Goal: Navigation & Orientation: Find specific page/section

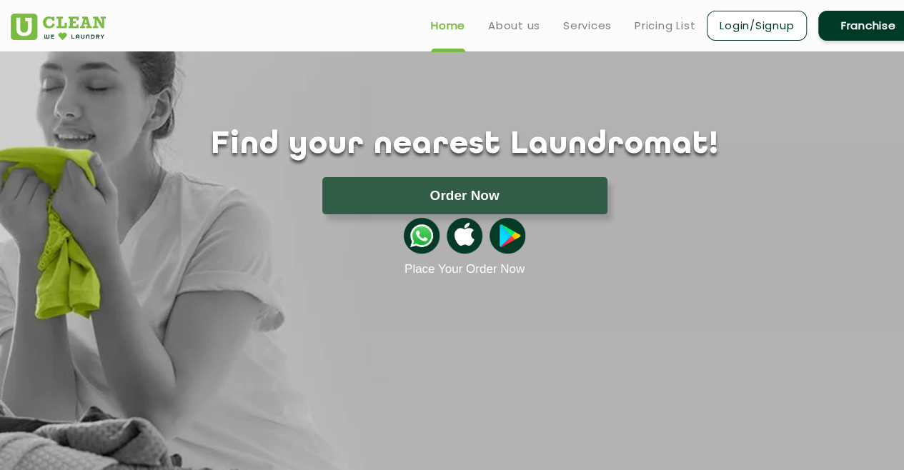
scroll to position [57, 0]
click at [0, 0] on link "Locate Us" at bounding box center [0, 0] width 0 height 0
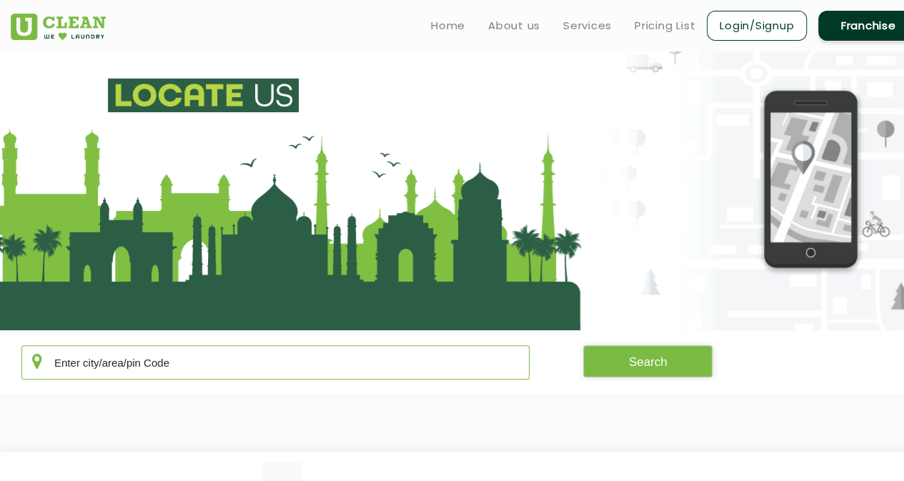
click at [242, 355] on input "text" at bounding box center [275, 362] width 508 height 34
click at [583, 361] on button "Search" at bounding box center [648, 361] width 130 height 32
click at [134, 349] on input "[GEOGRAPHIC_DATA]" at bounding box center [275, 362] width 508 height 34
type input "k"
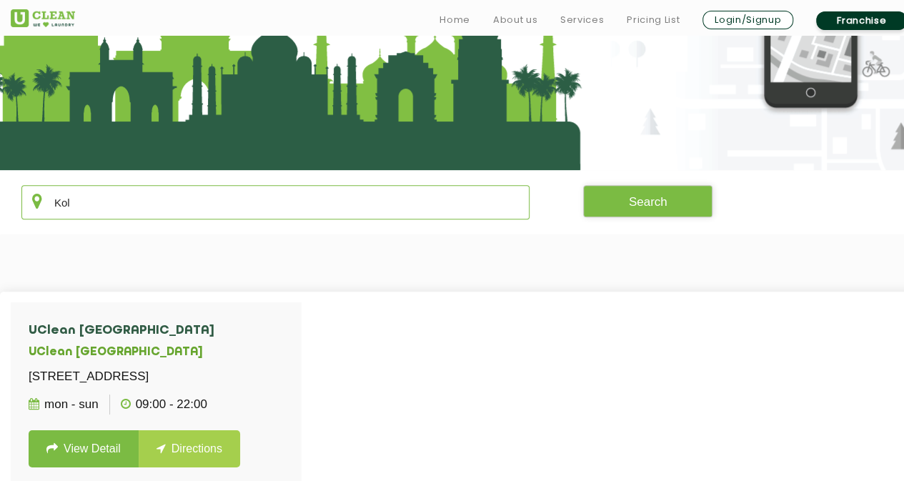
scroll to position [190, 0]
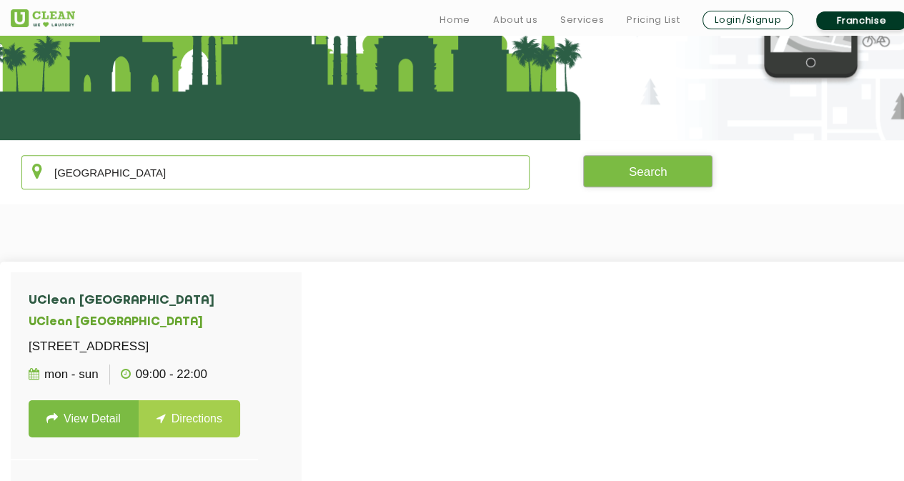
type input "[GEOGRAPHIC_DATA]"
click at [622, 155] on button "Search" at bounding box center [648, 171] width 130 height 32
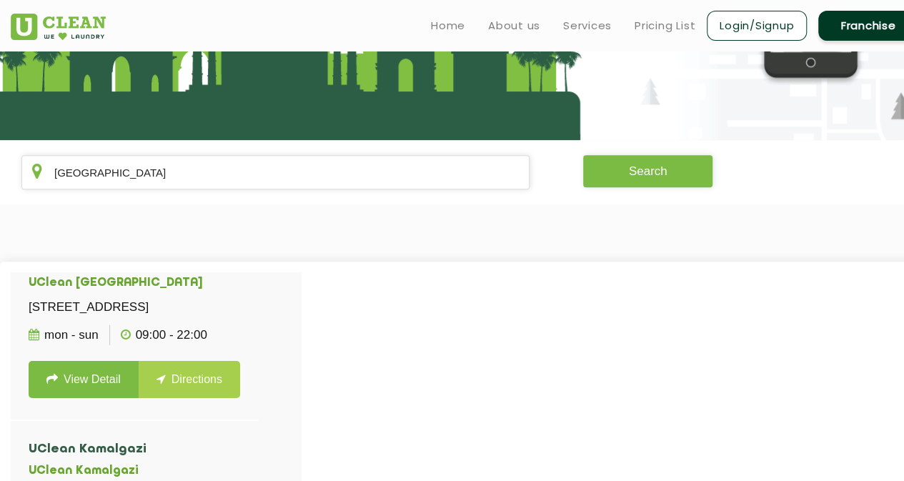
scroll to position [0, 0]
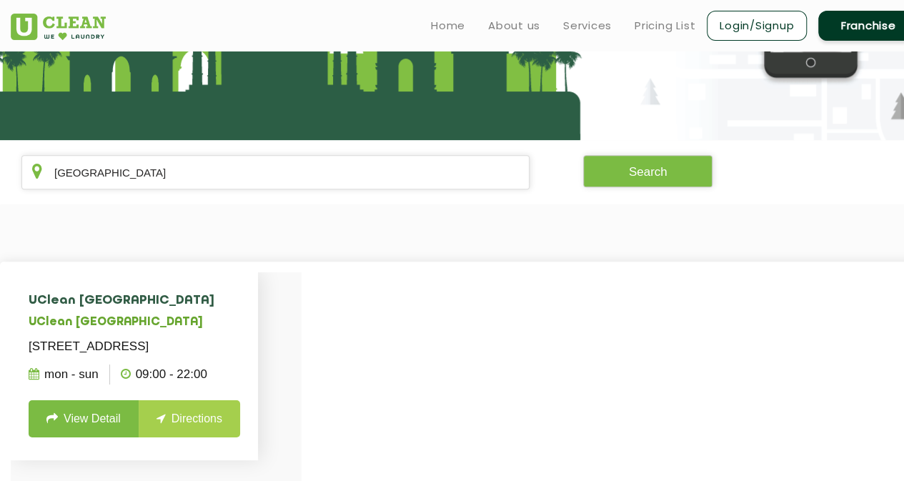
drag, startPoint x: 64, startPoint y: 328, endPoint x: 212, endPoint y: 349, distance: 150.1
click at [212, 349] on p "[STREET_ADDRESS]" at bounding box center [134, 347] width 211 height 20
copy p "[STREET_ADDRESS]"
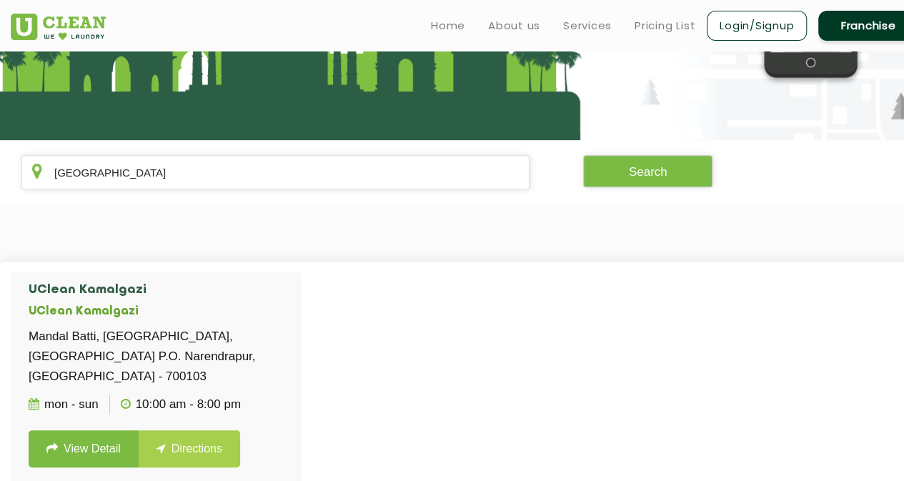
scroll to position [229, 0]
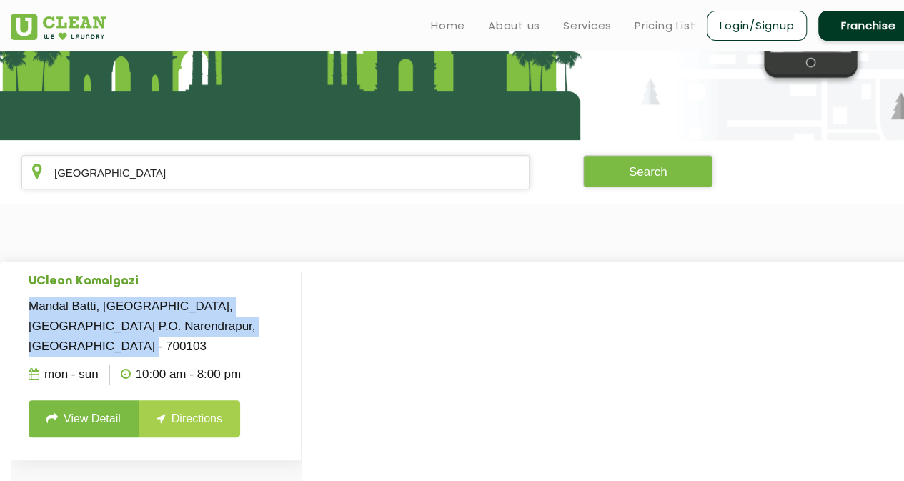
drag, startPoint x: 66, startPoint y: 365, endPoint x: 319, endPoint y: 391, distance: 254.2
click at [301, 391] on li "UClean Kamalgazi UClean Kamalgazi Mandal Batti, [GEOGRAPHIC_DATA], [GEOGRAPHIC_…" at bounding box center [156, 345] width 290 height 228
copy p "Mandal Batti, [GEOGRAPHIC_DATA], [GEOGRAPHIC_DATA] P.O. Narendrapur, [GEOGRAPHI…"
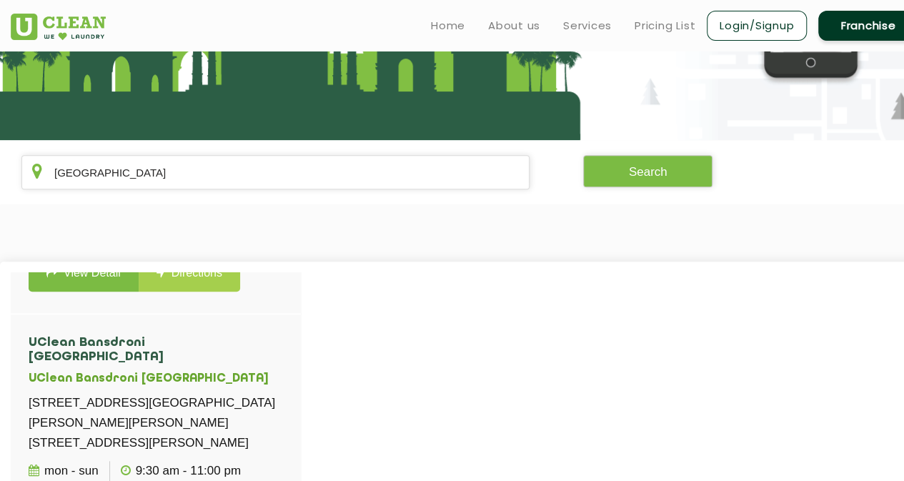
scroll to position [635, 0]
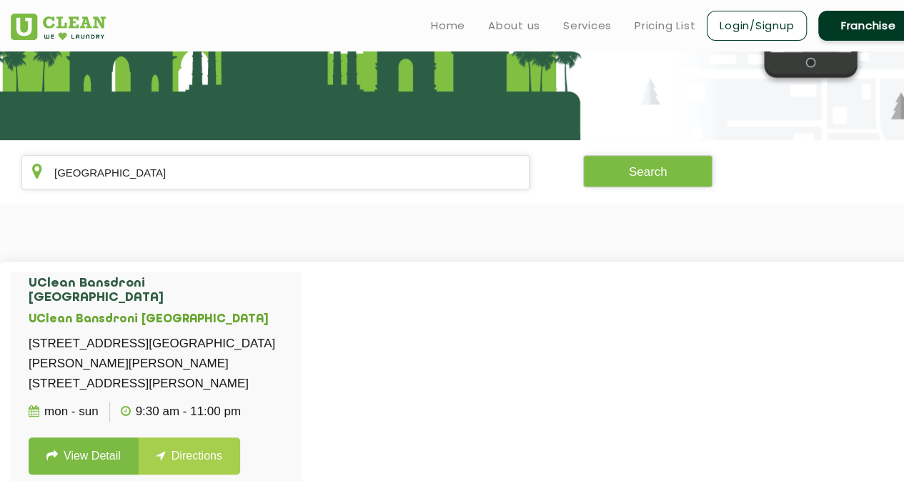
drag, startPoint x: 63, startPoint y: 294, endPoint x: 158, endPoint y: 339, distance: 105.5
click at [158, 151] on p "[STREET_ADDRESS]" at bounding box center [156, 141] width 254 height 20
copy p "[STREET_ADDRESS]"
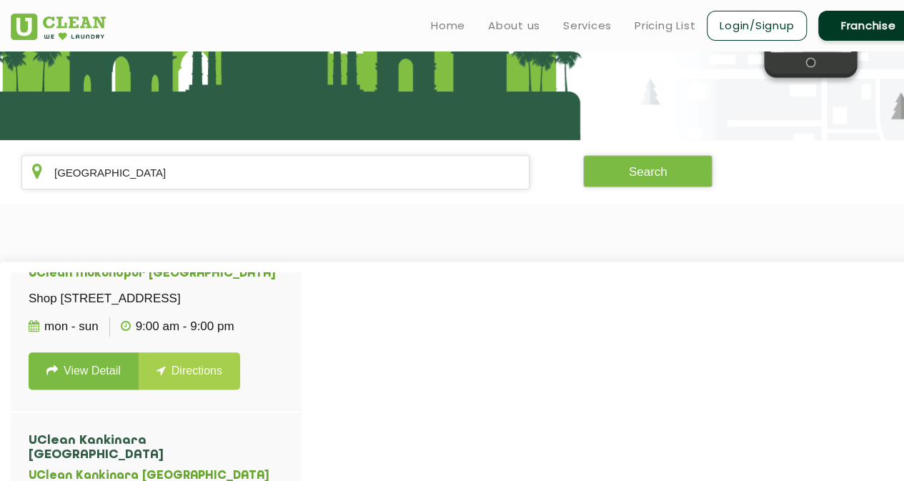
scroll to position [943, 0]
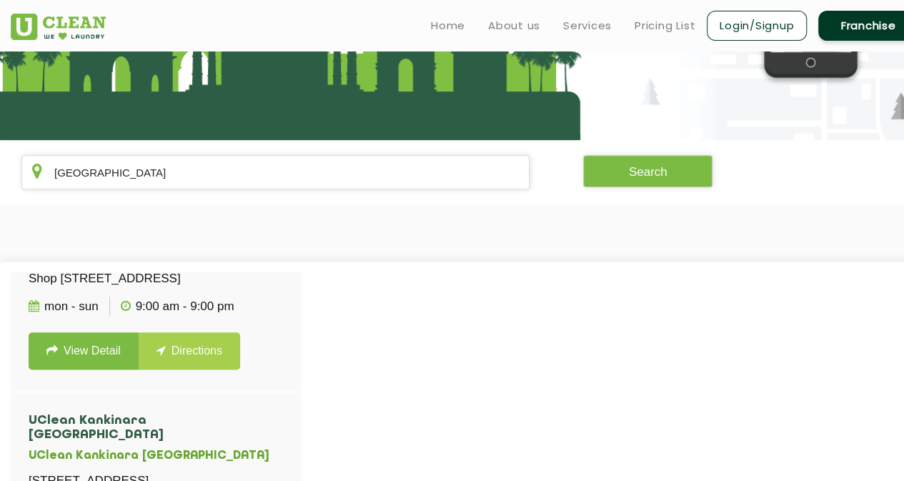
drag, startPoint x: 64, startPoint y: 347, endPoint x: 107, endPoint y: 390, distance: 61.1
click at [107, 86] on p "[STREET_ADDRESS][GEOGRAPHIC_DATA][PERSON_NAME][PERSON_NAME][STREET_ADDRESS][PER…" at bounding box center [156, 56] width 254 height 60
copy p "[STREET_ADDRESS][GEOGRAPHIC_DATA][PERSON_NAME][PERSON_NAME][STREET_ADDRESS][PER…"
drag, startPoint x: 332, startPoint y: 304, endPoint x: 334, endPoint y: 327, distance: 22.9
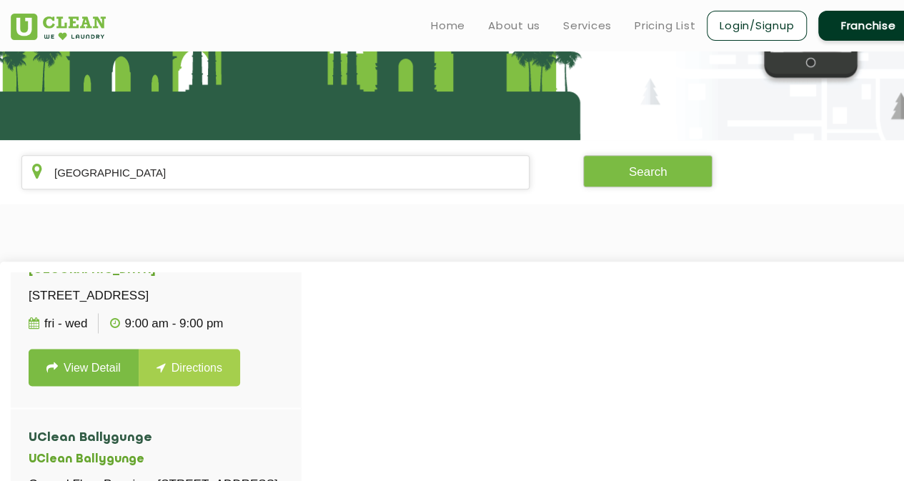
scroll to position [1340, 0]
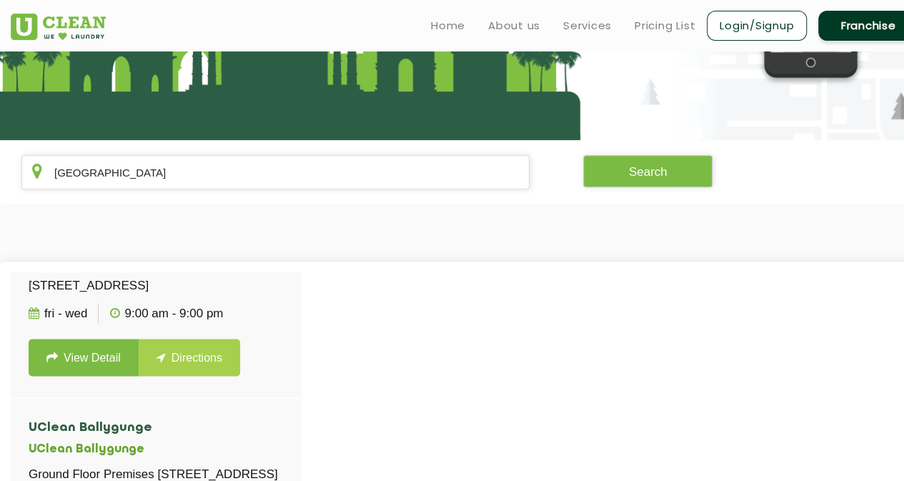
drag, startPoint x: 65, startPoint y: 305, endPoint x: 238, endPoint y: 351, distance: 178.8
copy p "Shop [STREET_ADDRESS]"
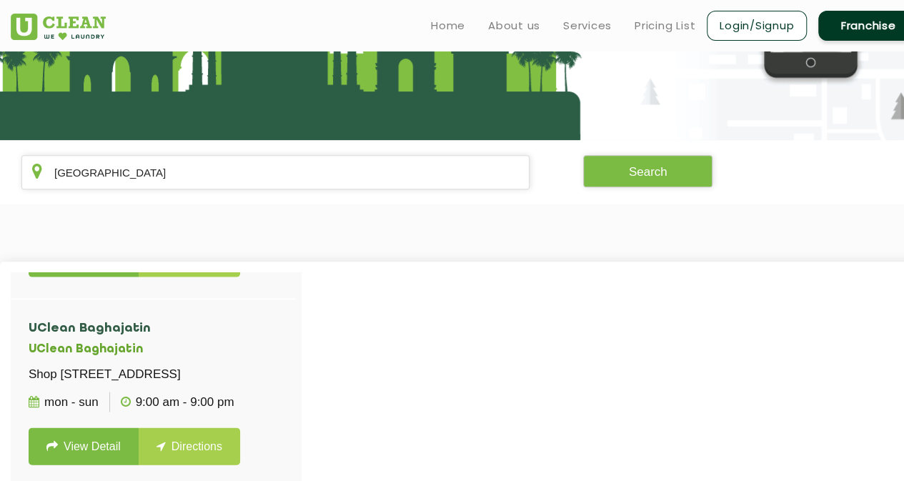
scroll to position [1708, 0]
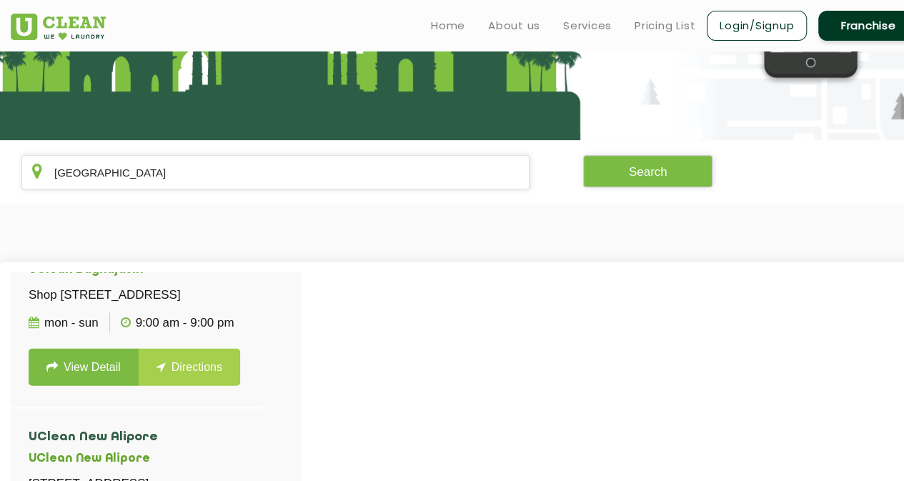
drag, startPoint x: 64, startPoint y: 298, endPoint x: 144, endPoint y: 349, distance: 94.7
copy p "[STREET_ADDRESS]"
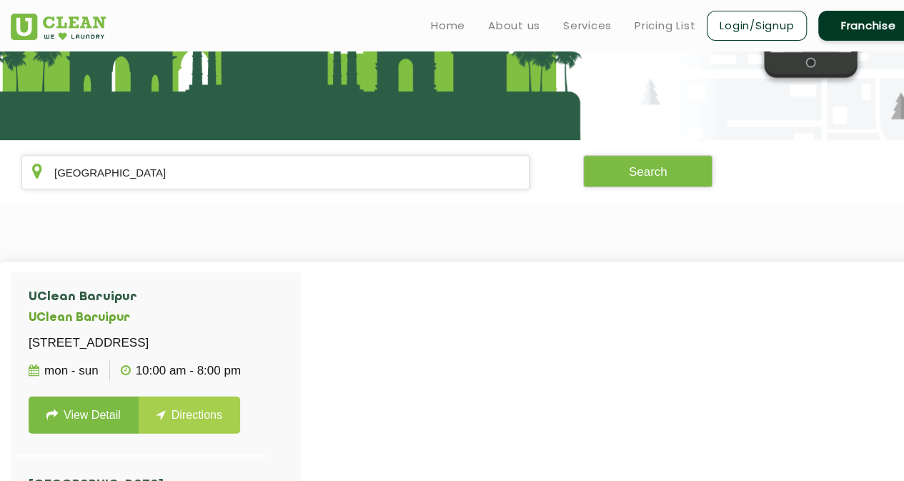
scroll to position [2045, 0]
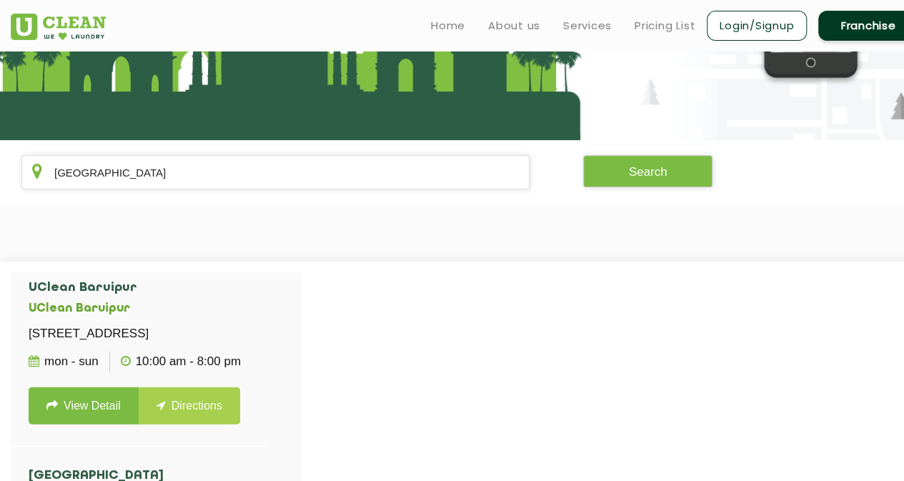
drag, startPoint x: 65, startPoint y: 316, endPoint x: 163, endPoint y: 367, distance: 110.2
copy p "[STREET_ADDRESS]"
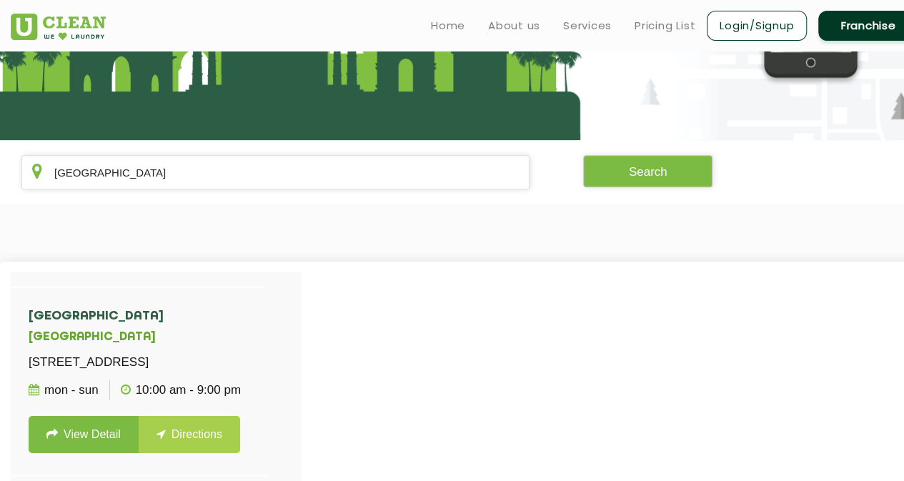
scroll to position [2403, 0]
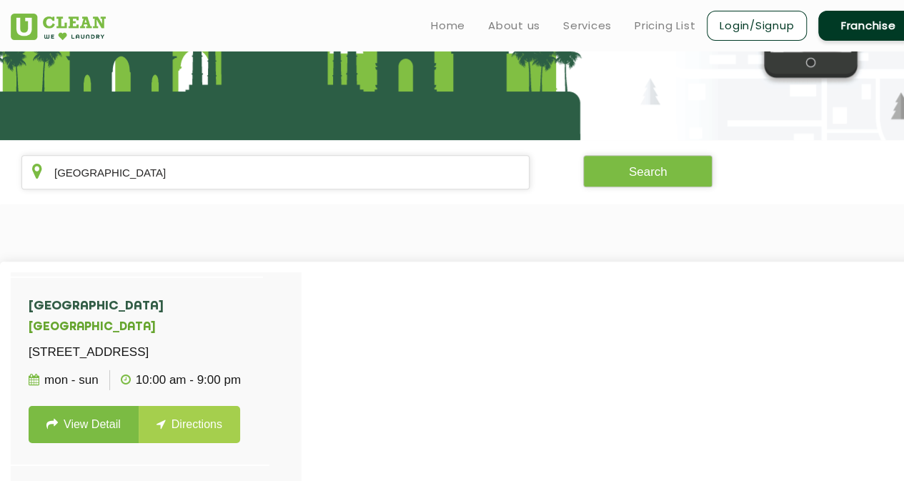
drag, startPoint x: 64, startPoint y: 317, endPoint x: 233, endPoint y: 346, distance: 171.1
copy p "Ground Floor Premises [STREET_ADDRESS]"
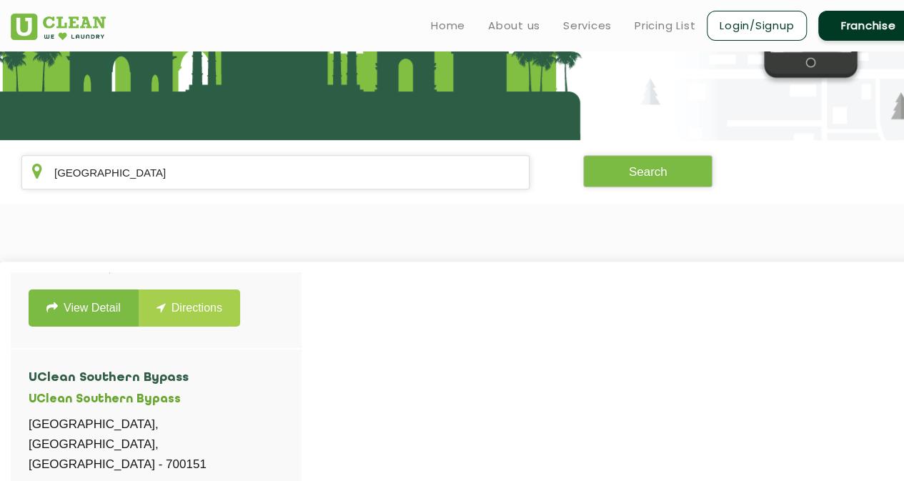
scroll to position [2711, 0]
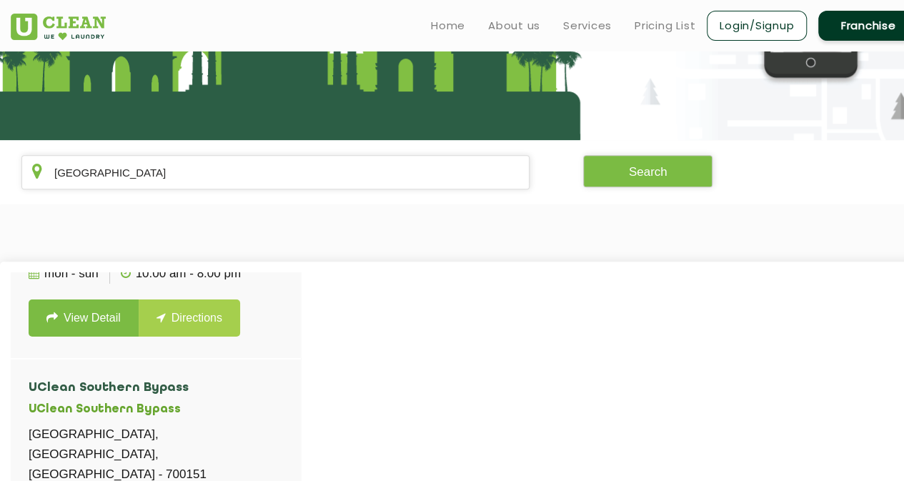
drag, startPoint x: 66, startPoint y: 346, endPoint x: 210, endPoint y: 399, distance: 153.9
drag, startPoint x: 64, startPoint y: 344, endPoint x: 159, endPoint y: 385, distance: 103.4
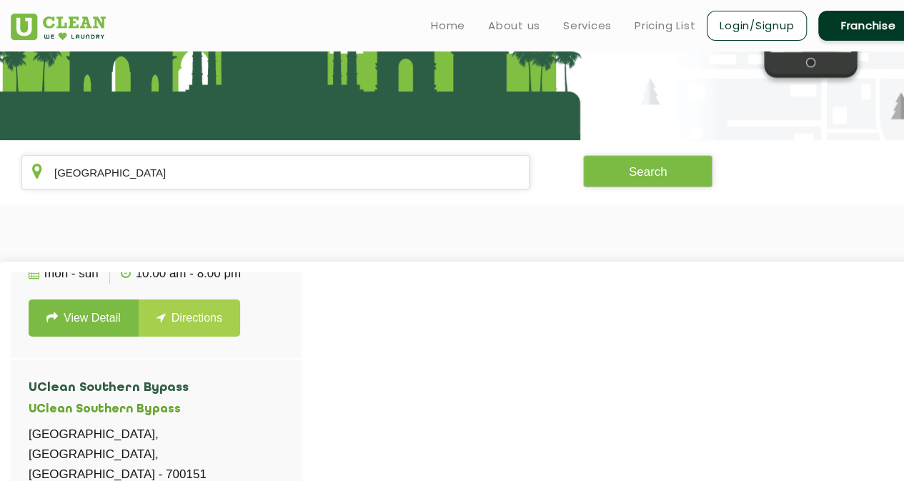
copy p "Shop [STREET_ADDRESS]"
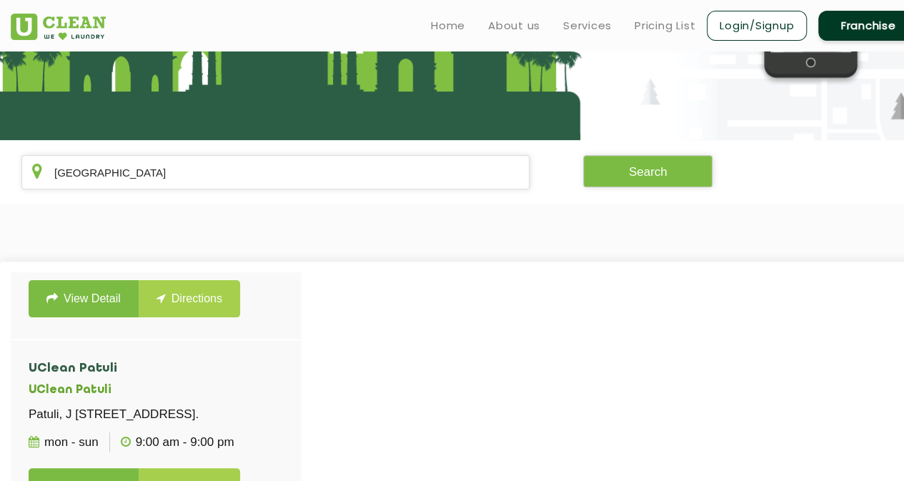
scroll to position [3088, 0]
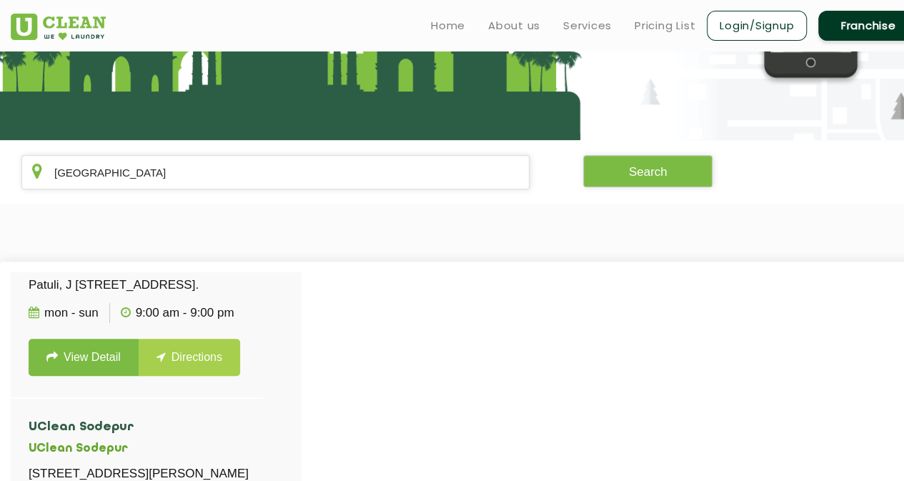
drag, startPoint x: 65, startPoint y: 322, endPoint x: 243, endPoint y: 343, distance: 179.1
copy p "[STREET_ADDRESS]"
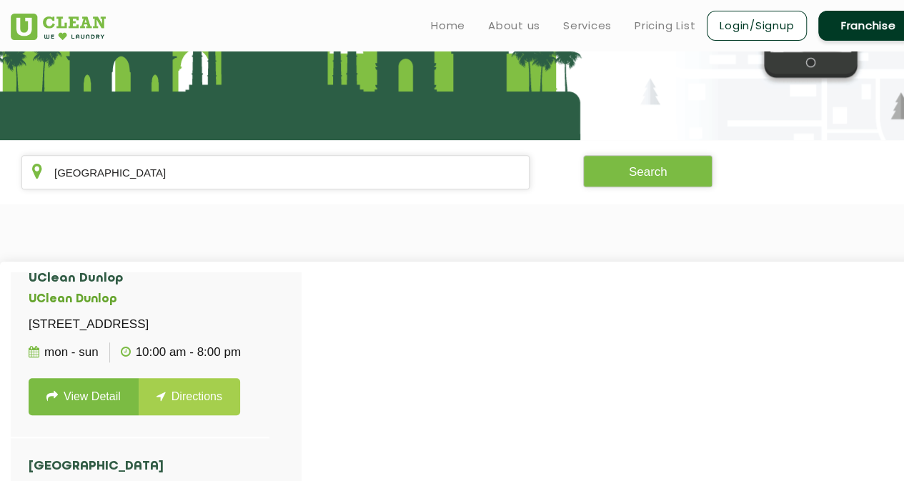
scroll to position [3494, 0]
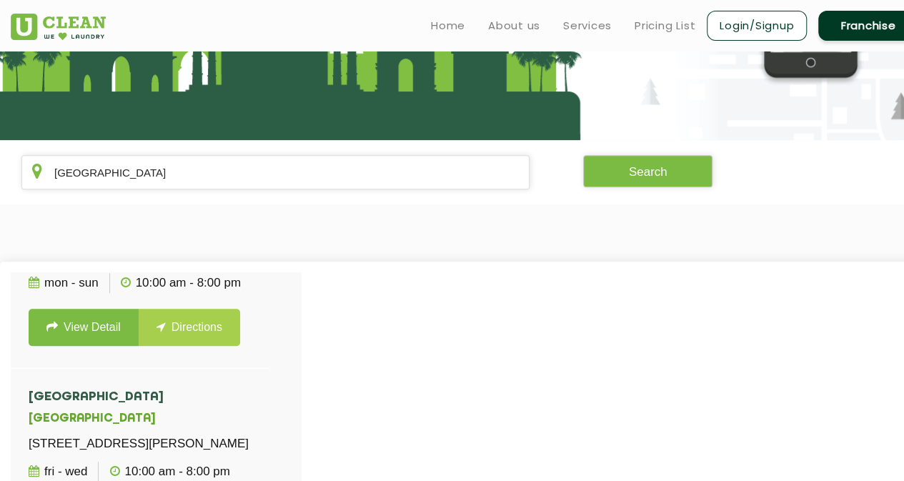
drag, startPoint x: 69, startPoint y: 258, endPoint x: 218, endPoint y: 299, distance: 154.8
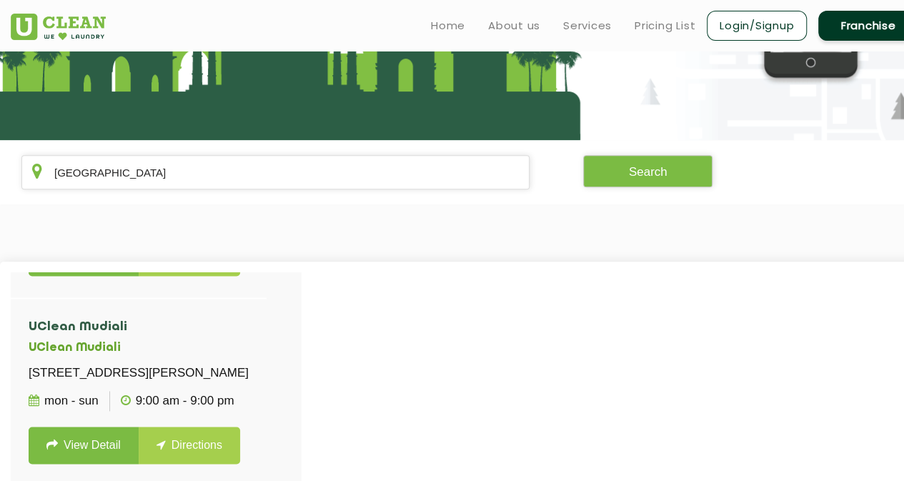
scroll to position [3733, 0]
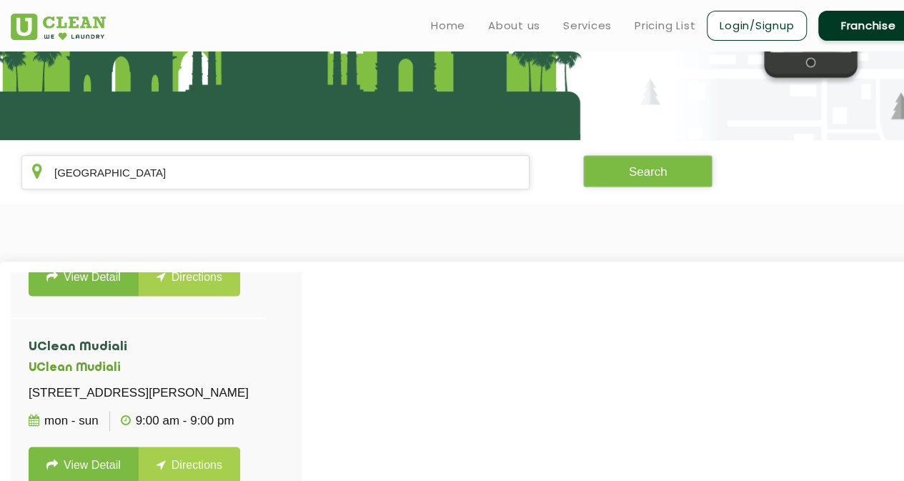
drag, startPoint x: 63, startPoint y: 375, endPoint x: 189, endPoint y: 402, distance: 128.6
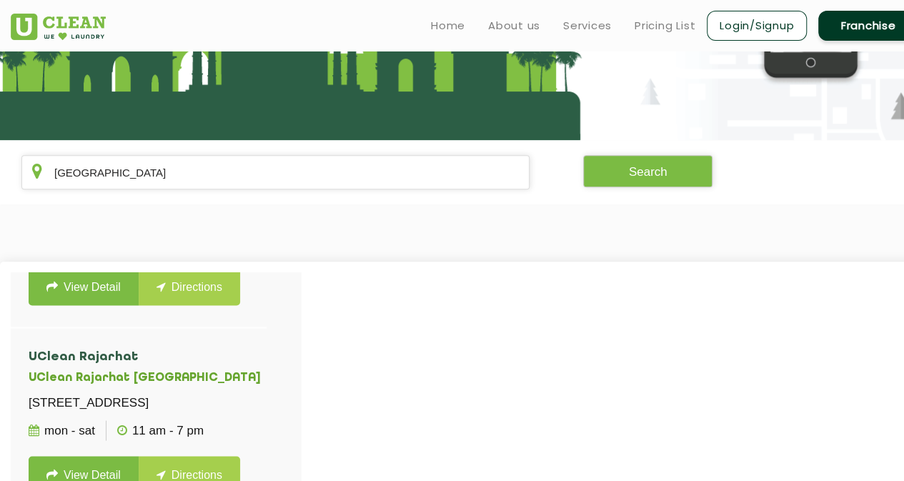
scroll to position [4140, 0]
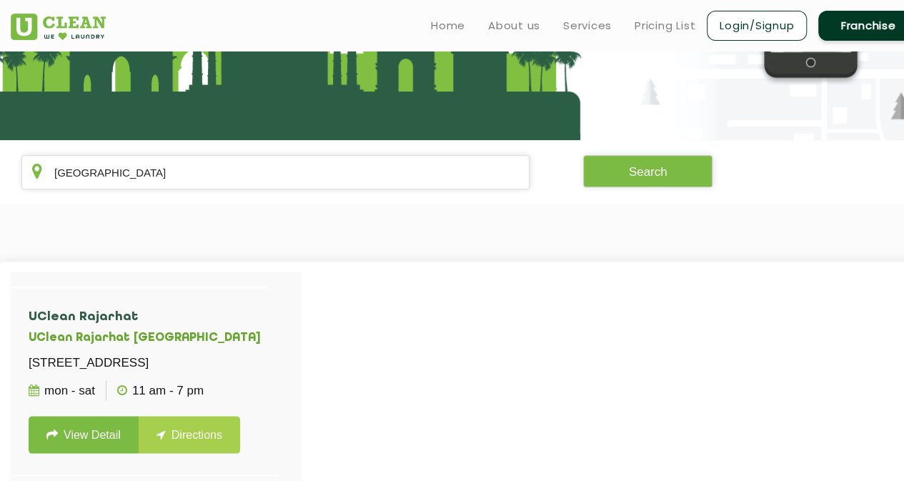
drag, startPoint x: 63, startPoint y: 304, endPoint x: 168, endPoint y: 334, distance: 109.4
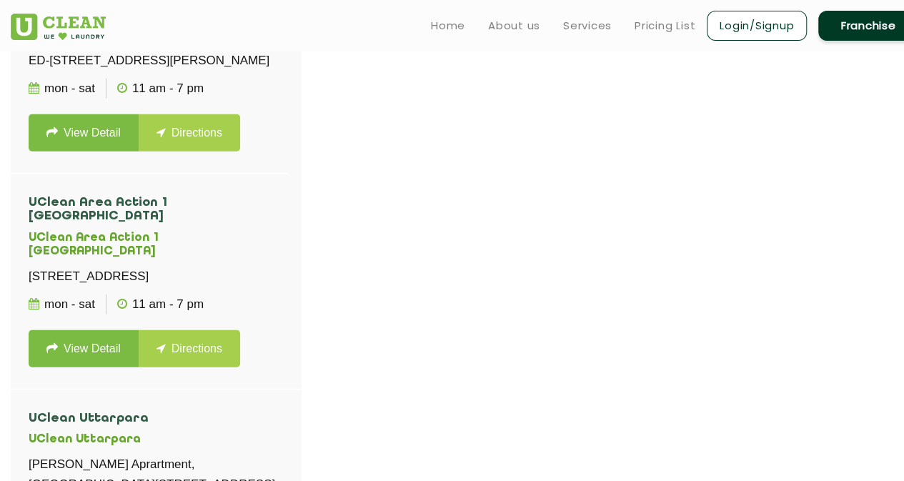
scroll to position [4570, 0]
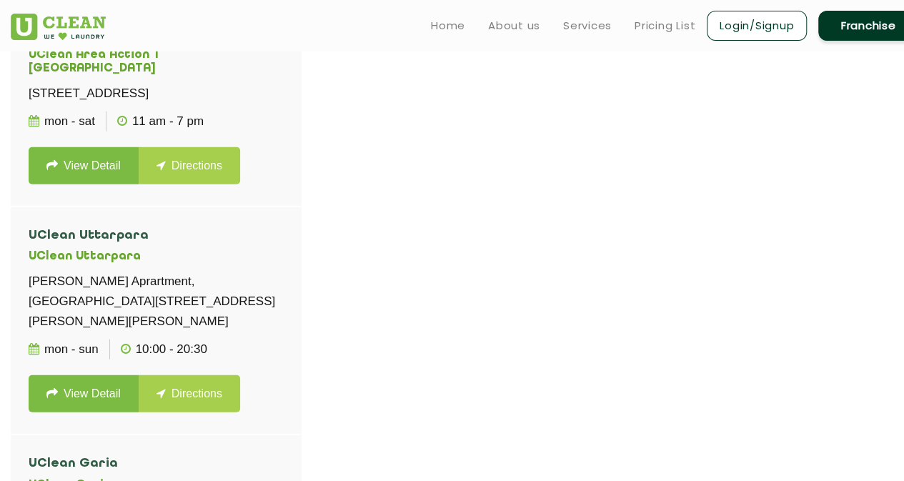
drag, startPoint x: 332, startPoint y: 457, endPoint x: 342, endPoint y: 341, distance: 116.2
click at [342, 341] on div "UClean [GEOGRAPHIC_DATA] [GEOGRAPHIC_DATA] [STREET_ADDRESS] Mon - Sun 09:00 - 2…" at bounding box center [464, 269] width 929 height 502
drag, startPoint x: 332, startPoint y: 233, endPoint x: 332, endPoint y: 225, distance: 7.9
click at [301, 225] on div "UClean [GEOGRAPHIC_DATA] [GEOGRAPHIC_DATA] [STREET_ADDRESS] Mon - Sun 09:00 - 2…" at bounding box center [156, 268] width 290 height 479
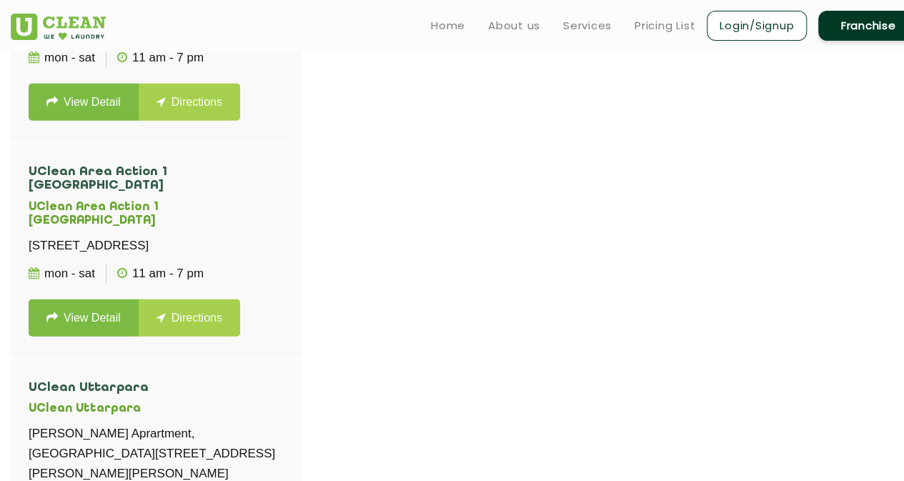
scroll to position [4448, 0]
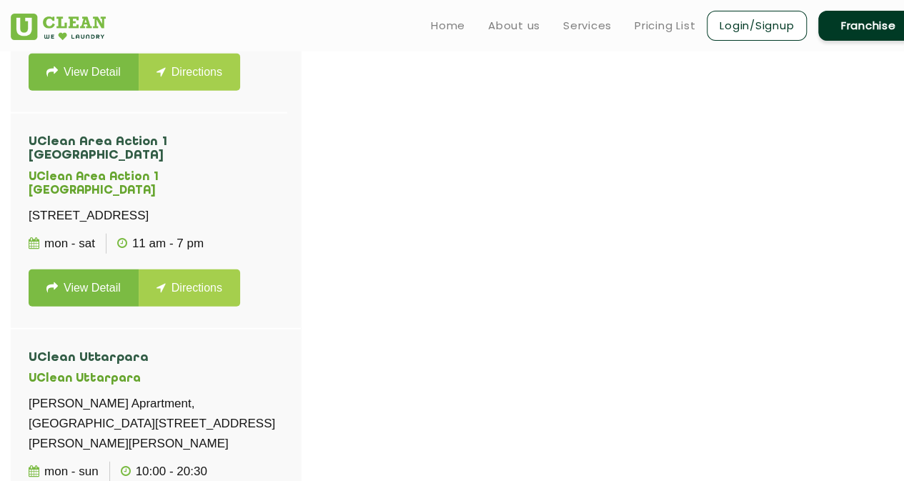
drag, startPoint x: 64, startPoint y: 91, endPoint x: 176, endPoint y: 122, distance: 115.8
drag, startPoint x: 64, startPoint y: 428, endPoint x: 291, endPoint y: 449, distance: 228.1
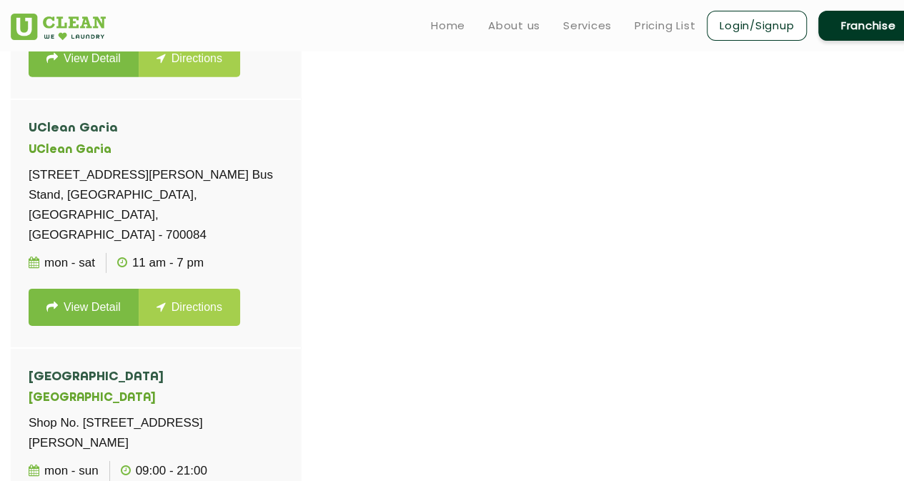
scroll to position [5004, 0]
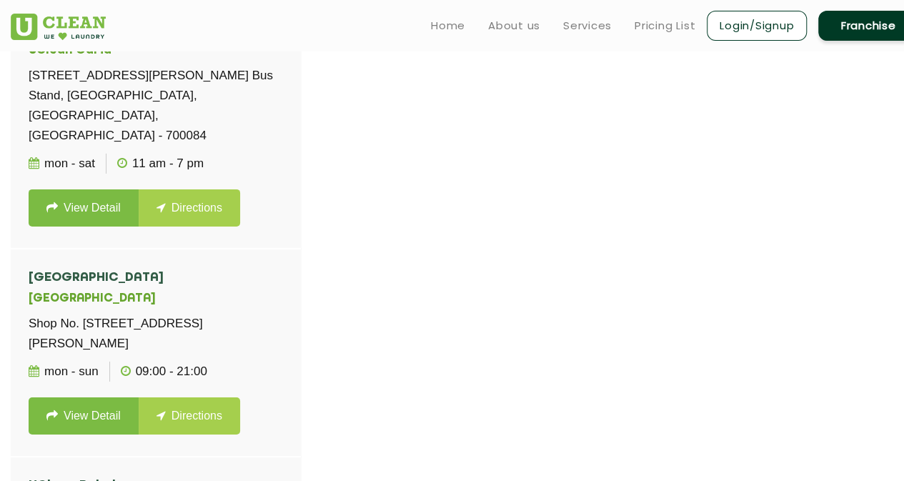
drag, startPoint x: 64, startPoint y: 209, endPoint x: 166, endPoint y: 239, distance: 106.5
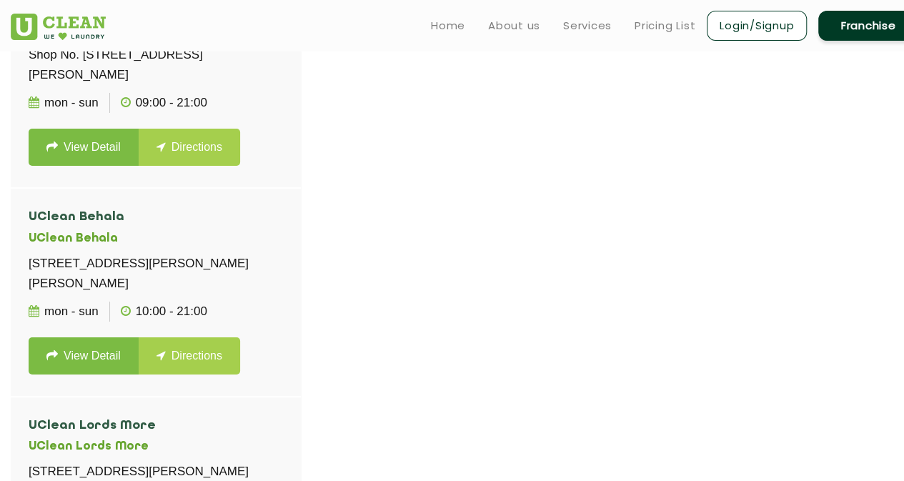
scroll to position [5322, 0]
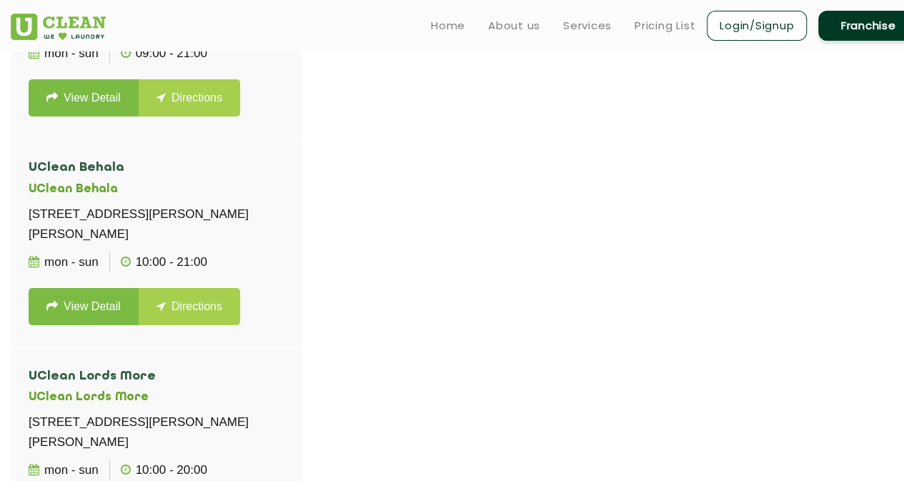
drag, startPoint x: 63, startPoint y: 233, endPoint x: 267, endPoint y: 248, distance: 204.9
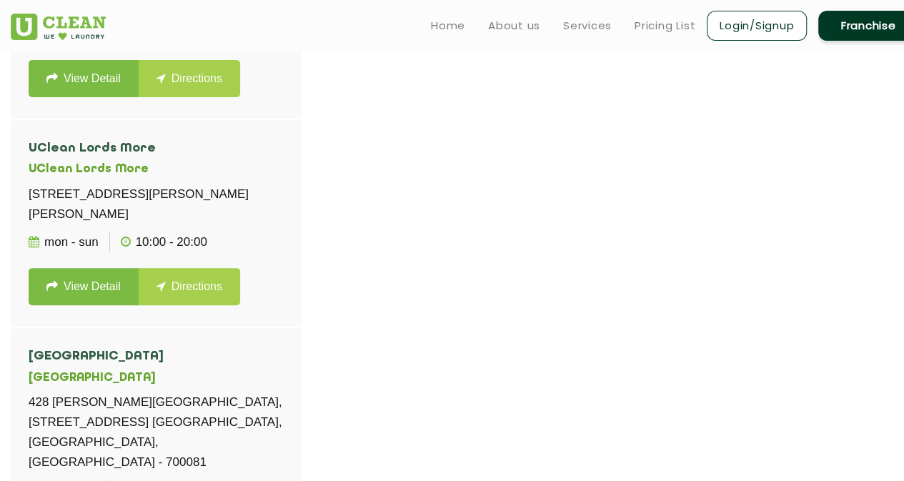
scroll to position [5630, 0]
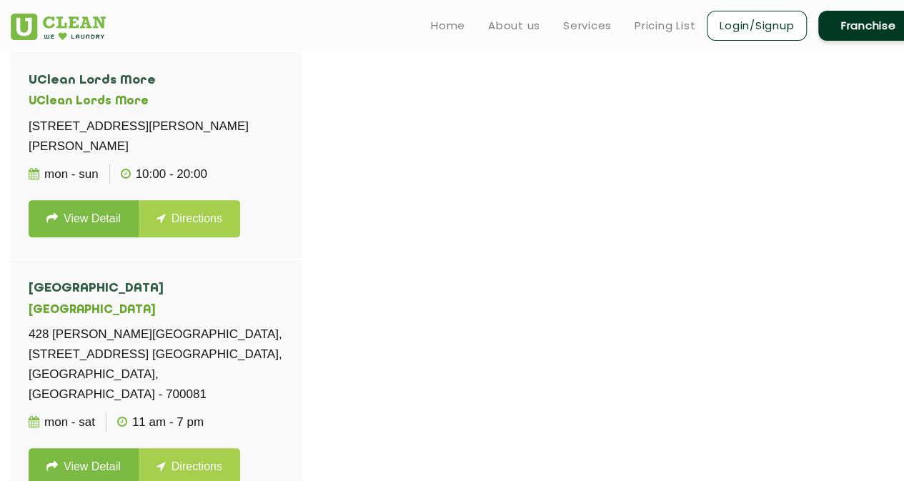
drag, startPoint x: 66, startPoint y: 259, endPoint x: 199, endPoint y: 285, distance: 135.5
drag, startPoint x: 63, startPoint y: 301, endPoint x: 300, endPoint y: 341, distance: 240.5
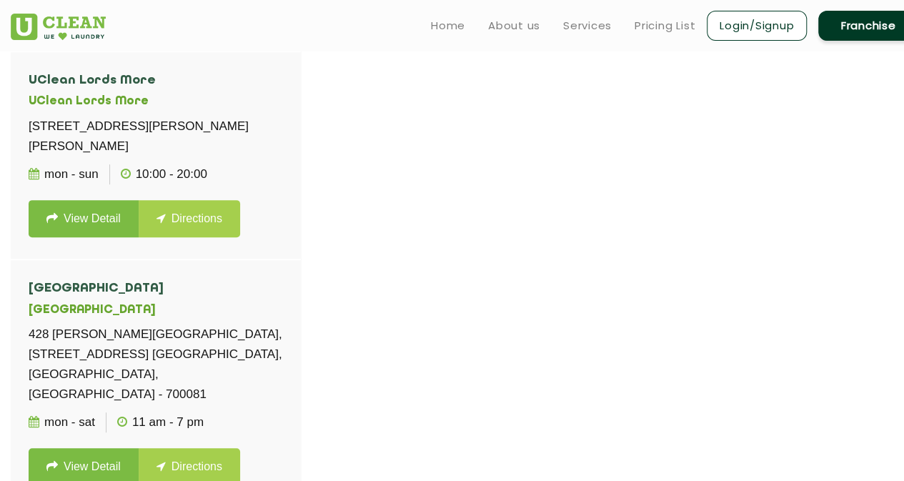
scroll to position [6414, 0]
drag, startPoint x: 64, startPoint y: 169, endPoint x: 184, endPoint y: 203, distance: 123.9
drag, startPoint x: 332, startPoint y: 322, endPoint x: 332, endPoint y: 335, distance: 13.6
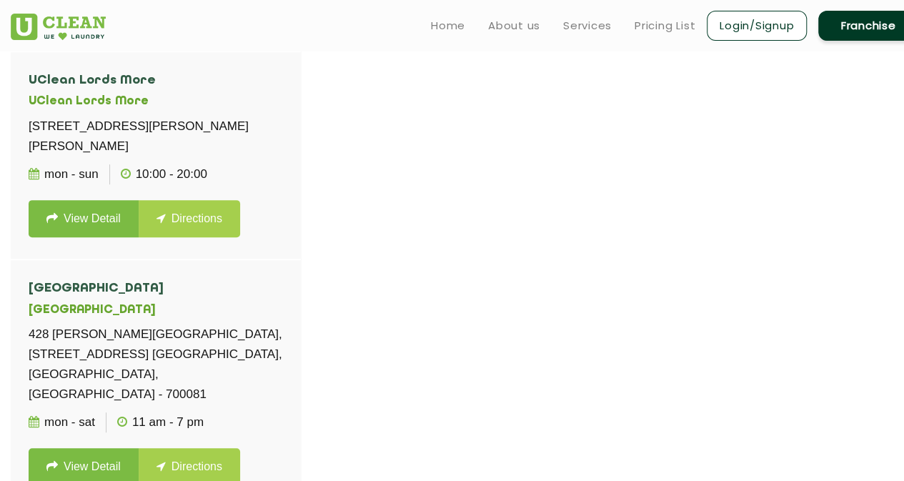
scroll to position [6652, 0]
drag, startPoint x: 64, startPoint y: 273, endPoint x: 293, endPoint y: 296, distance: 230.5
drag, startPoint x: 64, startPoint y: 260, endPoint x: 304, endPoint y: 300, distance: 243.4
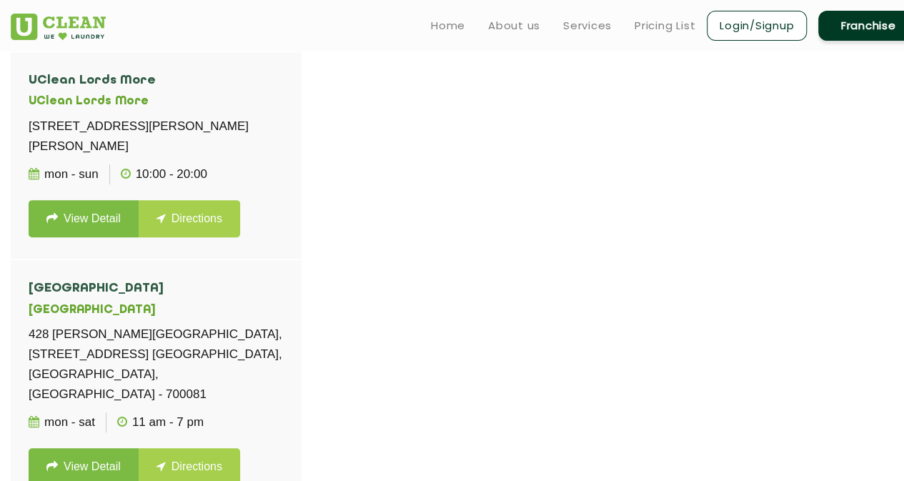
drag, startPoint x: 64, startPoint y: 287, endPoint x: 206, endPoint y: 331, distance: 148.0
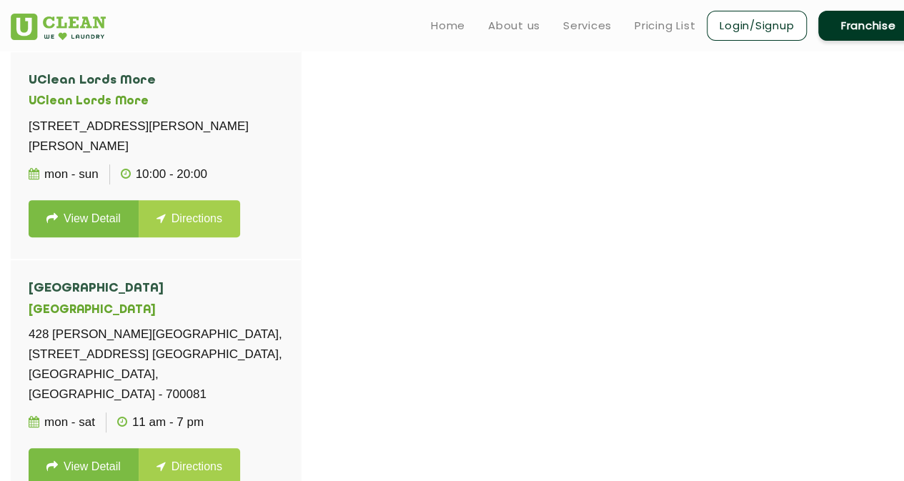
drag, startPoint x: 70, startPoint y: 272, endPoint x: 130, endPoint y: 317, distance: 74.6
drag, startPoint x: 332, startPoint y: 384, endPoint x: 334, endPoint y: 392, distance: 7.5
click at [301, 394] on div "UClean [GEOGRAPHIC_DATA] [GEOGRAPHIC_DATA] [STREET_ADDRESS] Mon - Sun 09:00 - 2…" at bounding box center [156, 268] width 290 height 479
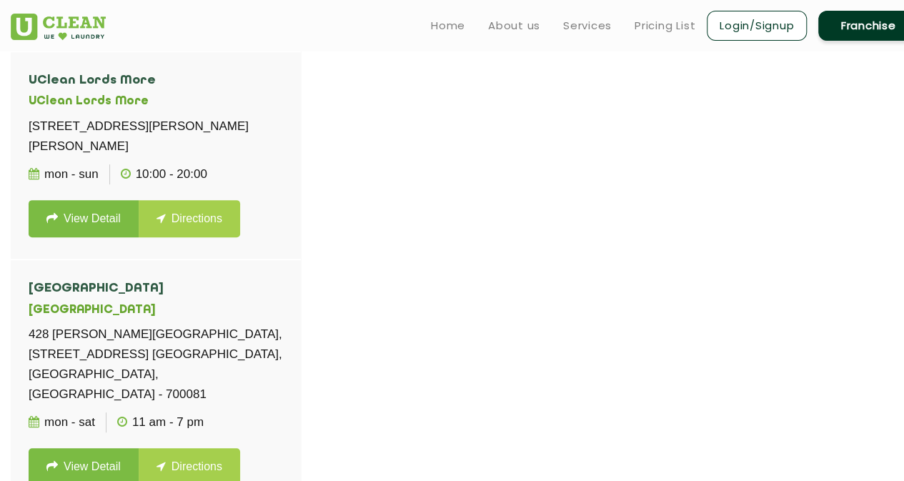
drag, startPoint x: 64, startPoint y: 129, endPoint x: 199, endPoint y: 179, distance: 143.6
drag, startPoint x: 69, startPoint y: 132, endPoint x: 179, endPoint y: 172, distance: 117.1
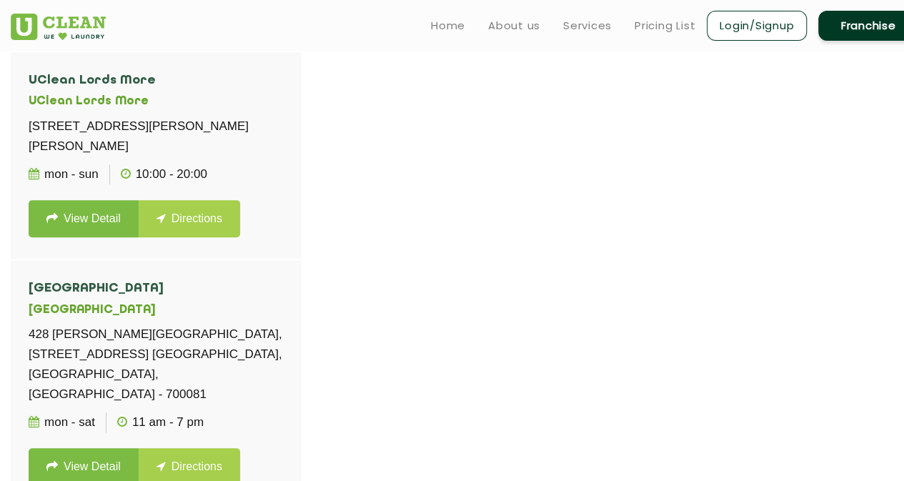
drag, startPoint x: 65, startPoint y: 419, endPoint x: 271, endPoint y: 437, distance: 206.6
drag, startPoint x: 64, startPoint y: 299, endPoint x: 289, endPoint y: 358, distance: 231.9
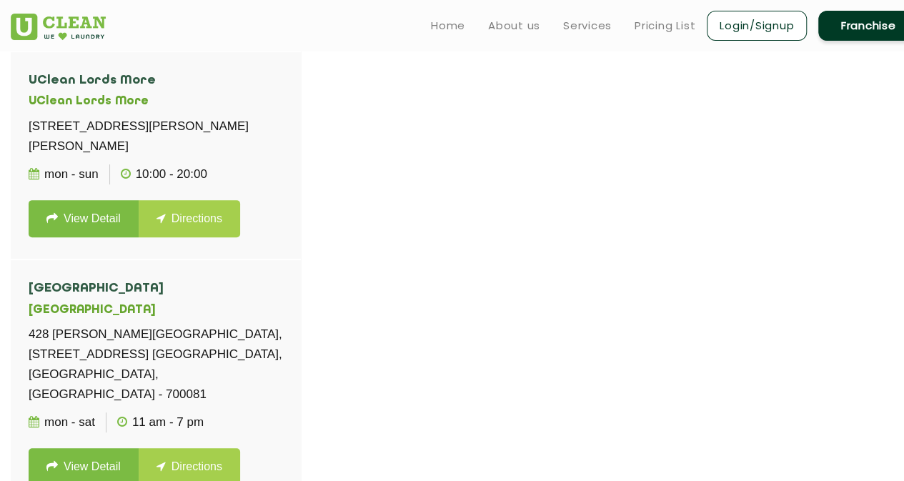
scroll to position [8598, 0]
drag, startPoint x: 64, startPoint y: 385, endPoint x: 319, endPoint y: 414, distance: 256.7
click at [63, 137] on li "UClean Lords More UClean Lords More [STREET_ADDRESS][PERSON_NAME][PERSON_NAME] …" at bounding box center [156, 156] width 290 height 208
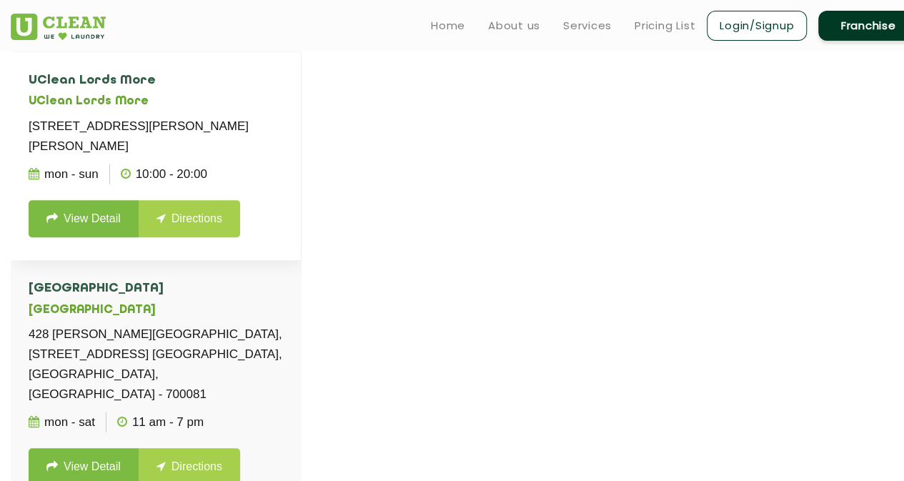
drag, startPoint x: 63, startPoint y: 137, endPoint x: 260, endPoint y: 185, distance: 202.9
click at [260, 156] on p "[STREET_ADDRESS][PERSON_NAME][PERSON_NAME]" at bounding box center [156, 136] width 254 height 40
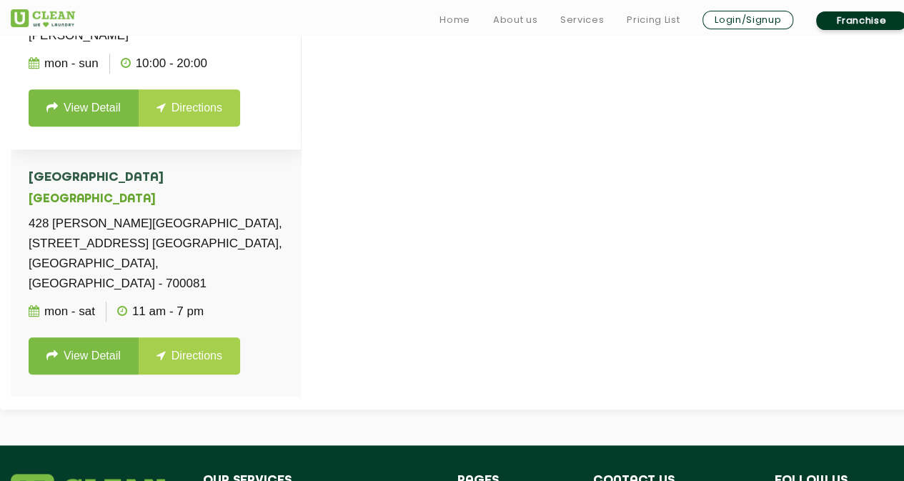
scroll to position [548, 0]
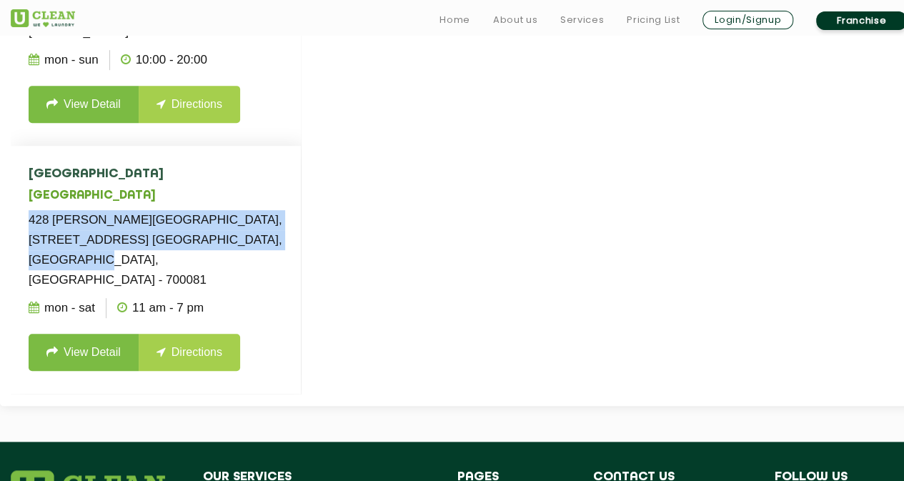
drag, startPoint x: 65, startPoint y: 181, endPoint x: 269, endPoint y: 209, distance: 206.3
click at [269, 210] on p "428 [PERSON_NAME][GEOGRAPHIC_DATA], [STREET_ADDRESS] [GEOGRAPHIC_DATA], [GEOGRA…" at bounding box center [156, 250] width 254 height 80
